Goal: Task Accomplishment & Management: Manage account settings

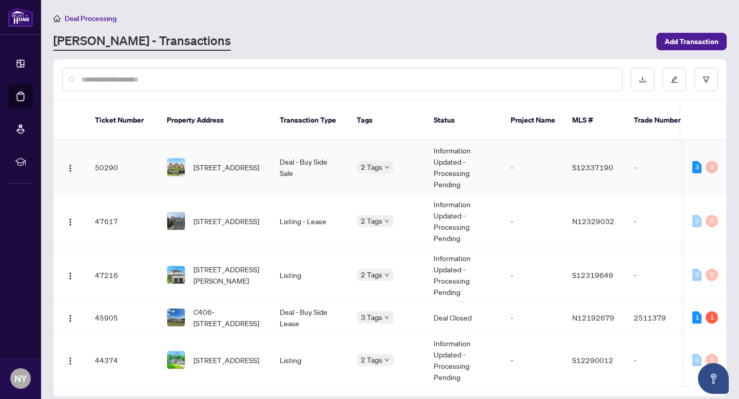
click at [224, 162] on span "[STREET_ADDRESS]" at bounding box center [227, 167] width 66 height 11
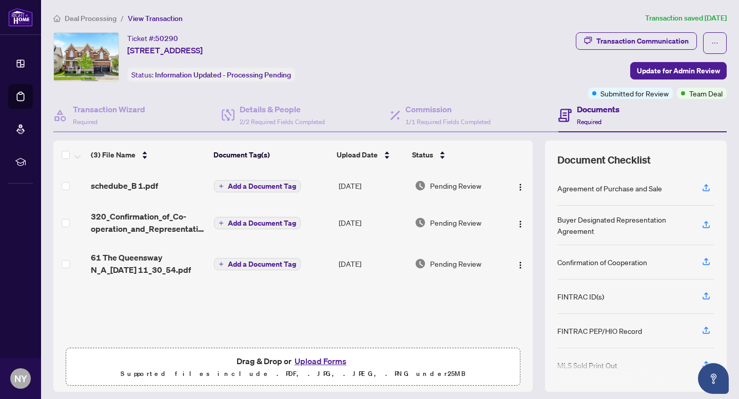
click at [597, 120] on span "Required" at bounding box center [589, 122] width 25 height 8
click at [139, 272] on span "61 The Queensway N_A_[DATE] 11_30_54.pdf" at bounding box center [148, 264] width 115 height 25
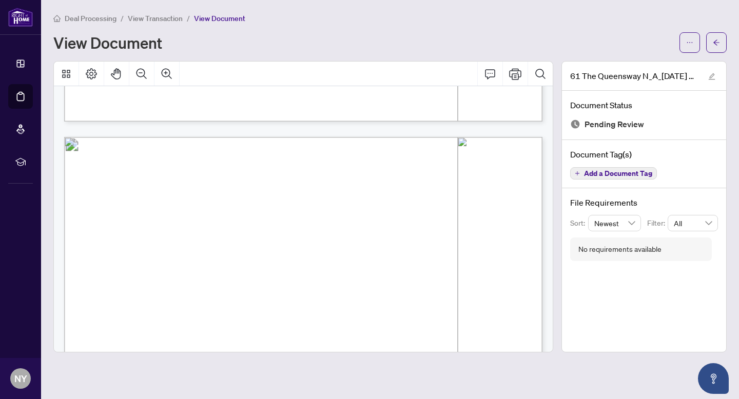
scroll to position [2708, 0]
